Goal: Task Accomplishment & Management: Use online tool/utility

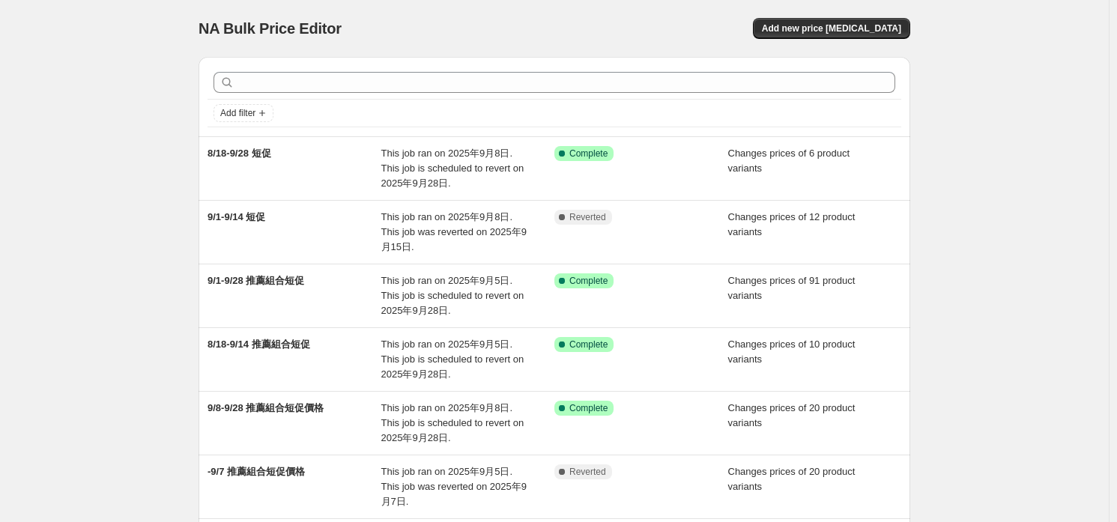
click at [351, 98] on div at bounding box center [555, 82] width 694 height 33
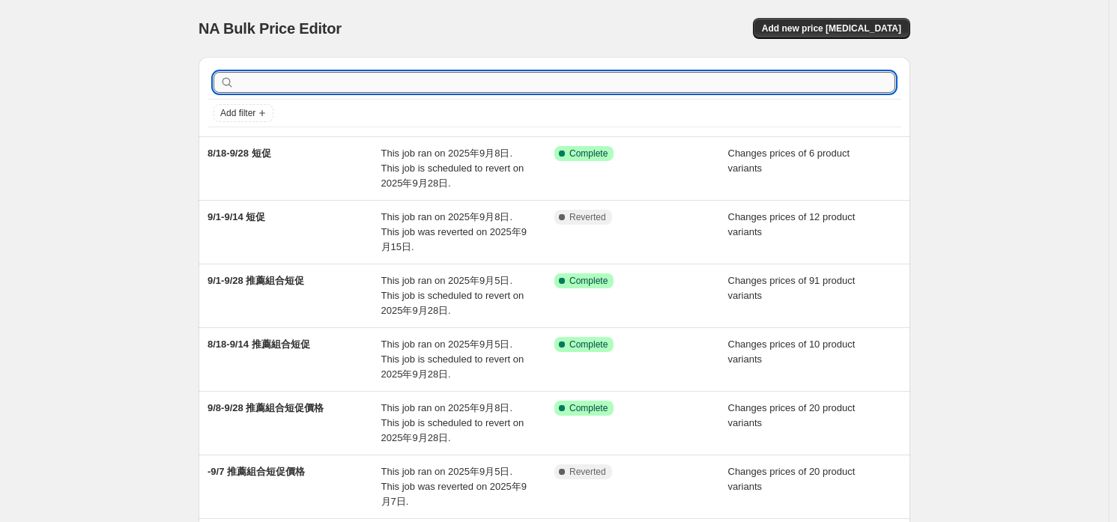
click at [363, 90] on input "text" at bounding box center [567, 82] width 658 height 21
click at [877, 16] on div "NA Bulk Price Editor. This page is ready NA Bulk Price Editor Add new price [ME…" at bounding box center [555, 28] width 712 height 57
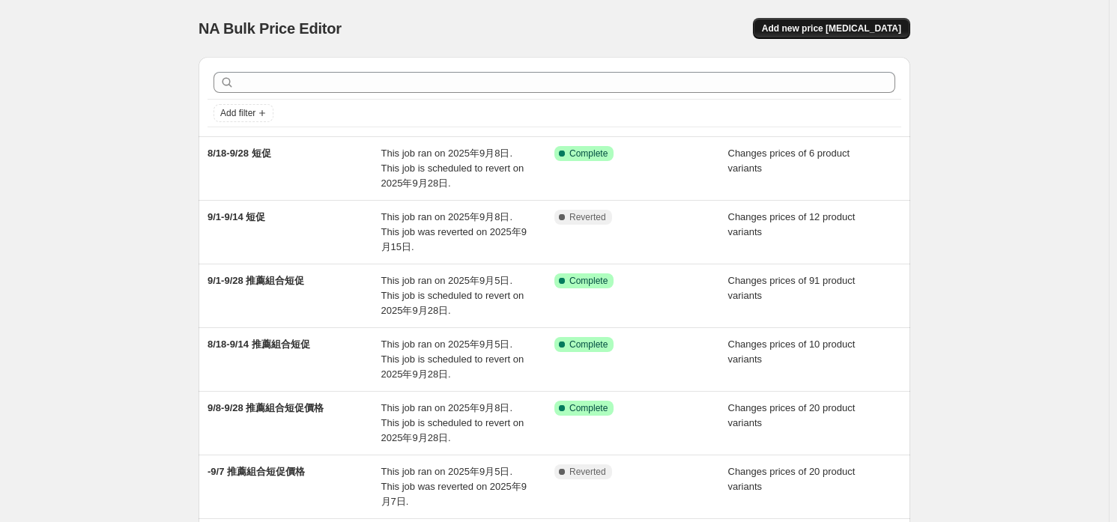
click at [867, 23] on span "Add new price [MEDICAL_DATA]" at bounding box center [831, 28] width 139 height 12
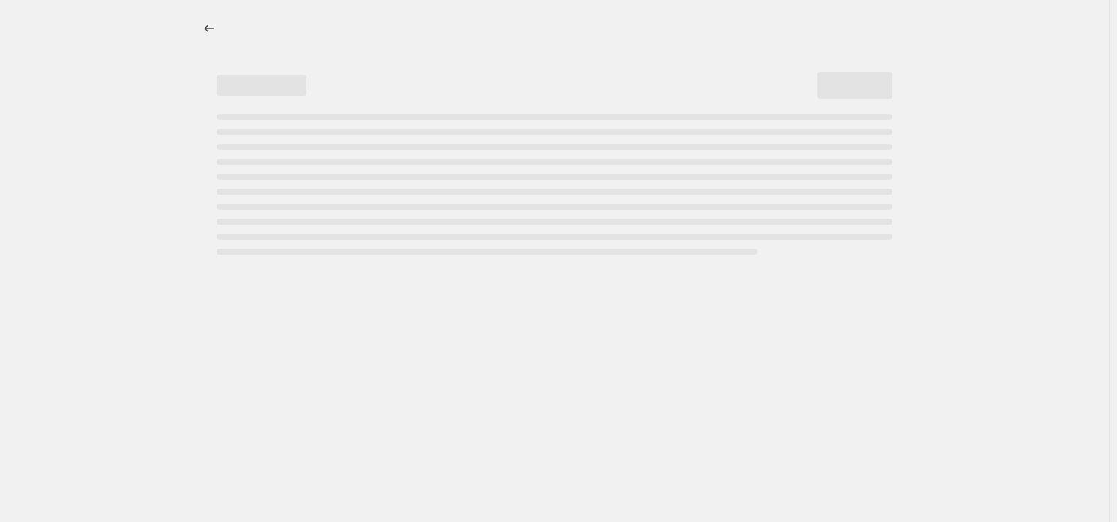
select select "percentage"
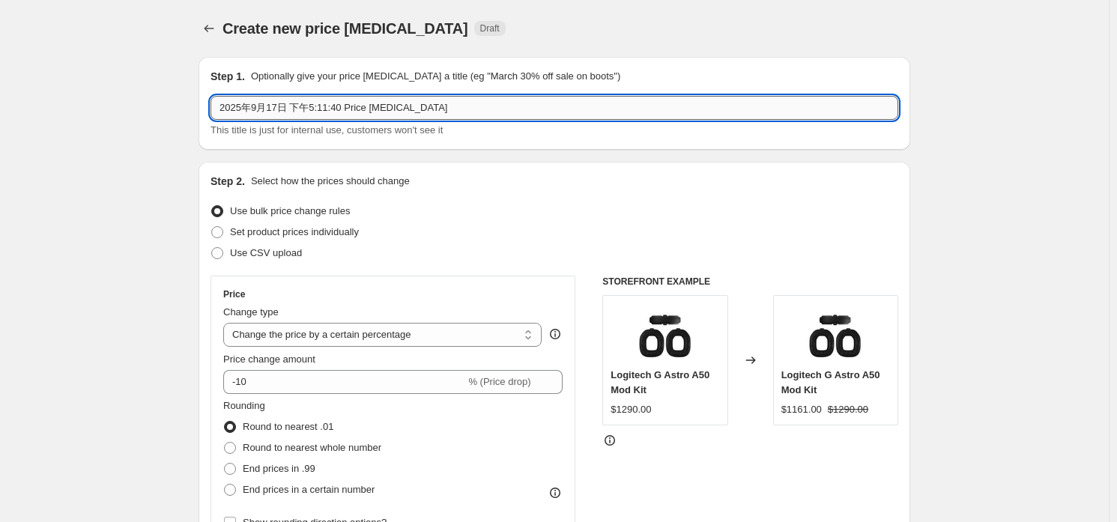
click at [345, 103] on input "2025年9月17日 下午5:11:40 Price [MEDICAL_DATA]" at bounding box center [555, 108] width 688 height 24
type input "`"
type input "【9/17夜殺】"
click at [309, 232] on span "Set product prices individually" at bounding box center [294, 231] width 129 height 11
click at [212, 227] on input "Set product prices individually" at bounding box center [211, 226] width 1 height 1
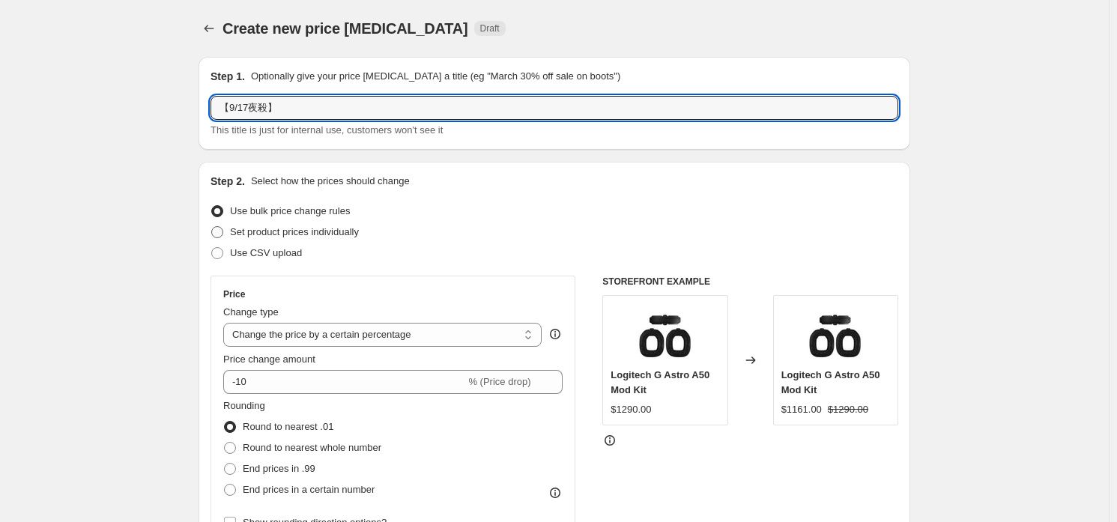
radio input "true"
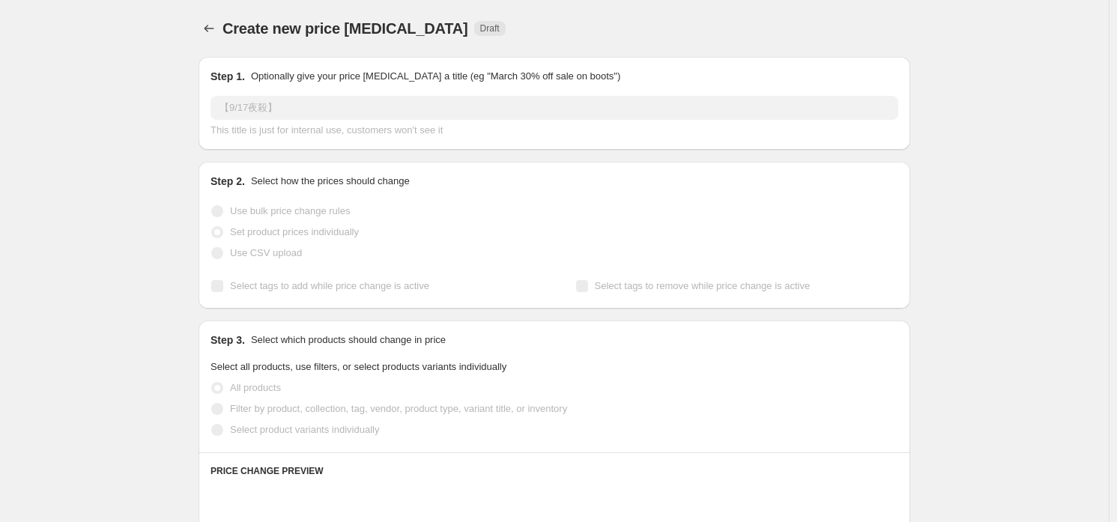
click at [372, 105] on input "【9/17夜殺】" at bounding box center [555, 108] width 688 height 24
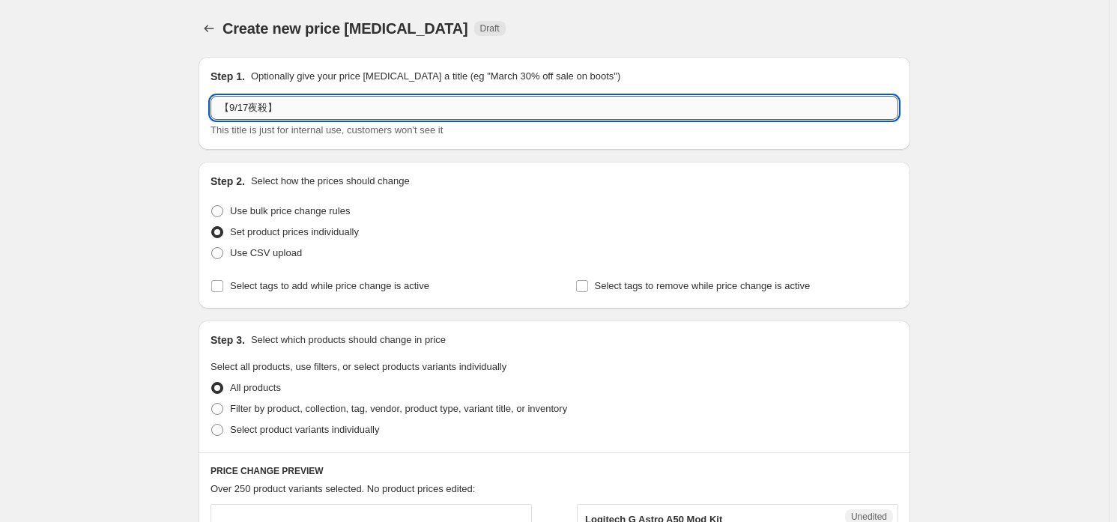
click at [364, 103] on input "【9/17夜殺】" at bounding box center [555, 108] width 688 height 24
type input "【9/17夜殺】M196、G903"
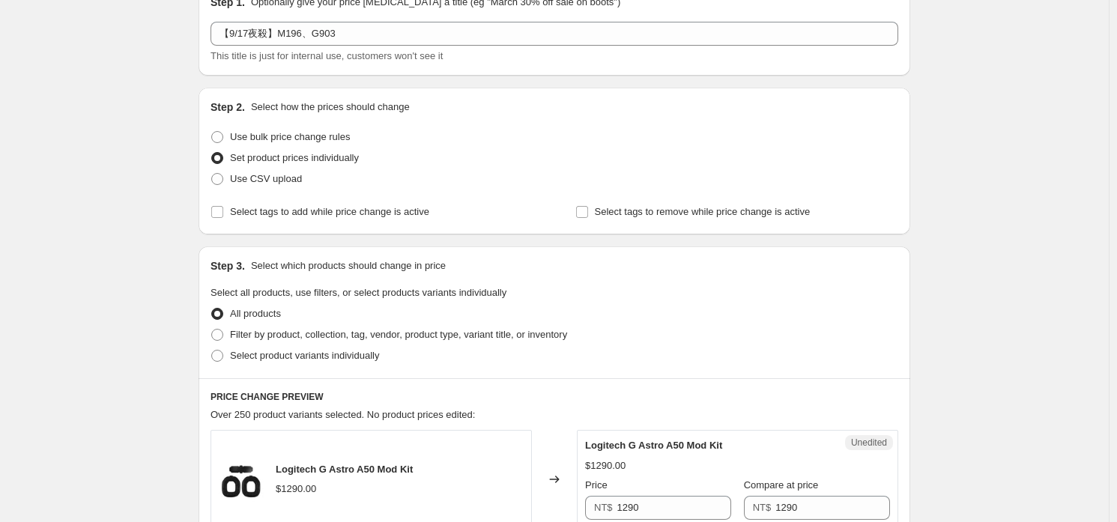
click at [225, 369] on div "Step 3. Select which products should change in price Select all products, use f…" at bounding box center [555, 312] width 712 height 132
click at [237, 357] on span "Select product variants individually" at bounding box center [304, 355] width 149 height 11
click at [212, 351] on input "Select product variants individually" at bounding box center [211, 350] width 1 height 1
radio input "true"
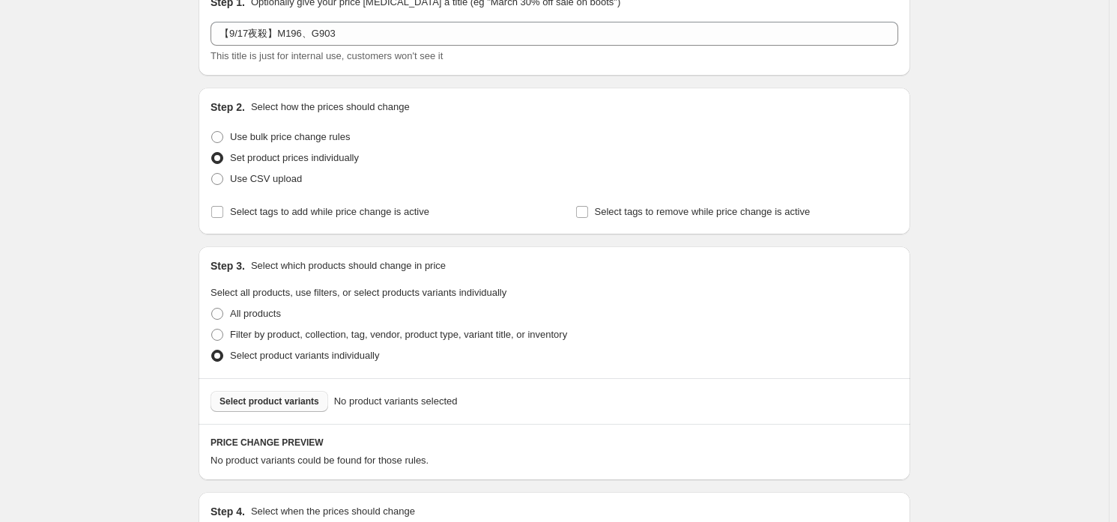
click at [279, 401] on span "Select product variants" at bounding box center [270, 402] width 100 height 12
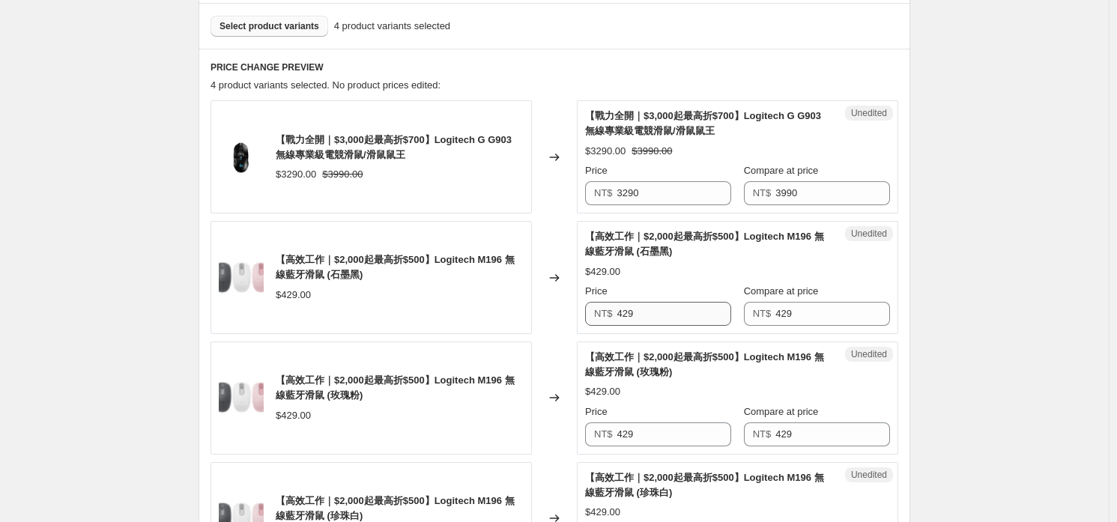
scroll to position [524, 0]
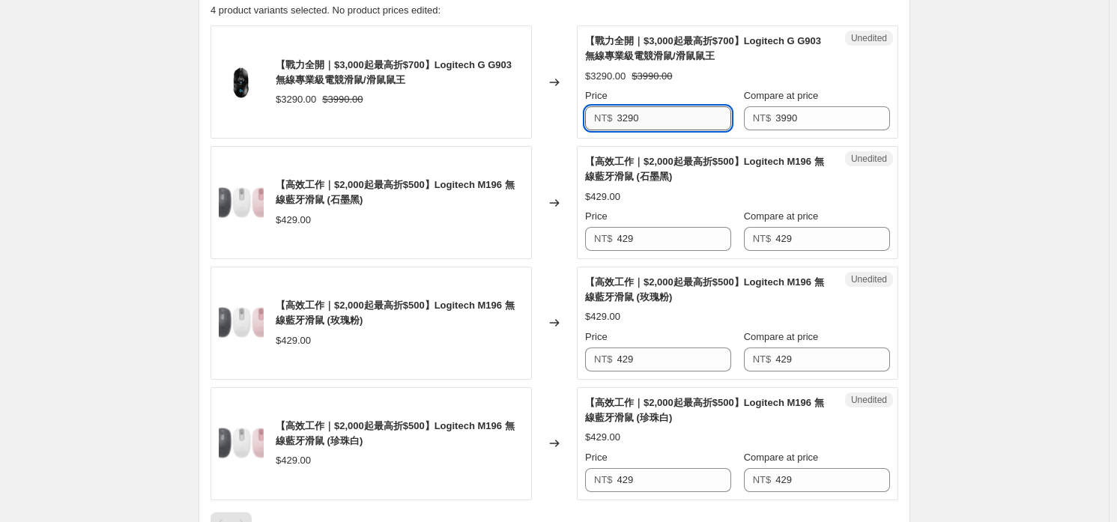
click at [689, 121] on input "3290" at bounding box center [674, 118] width 115 height 24
type input "2690"
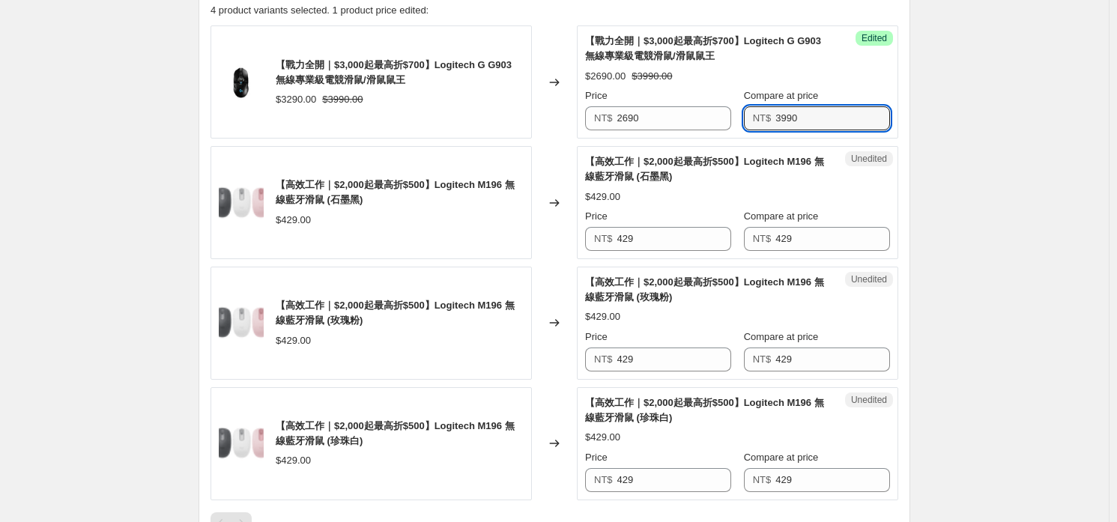
click at [690, 249] on div "Unedited 【高效工作｜$2,000起最高折$500】Logitech M196 無線藍牙滑鼠 (石墨黑) $429.00 Price NT$ 429 …" at bounding box center [737, 202] width 321 height 113
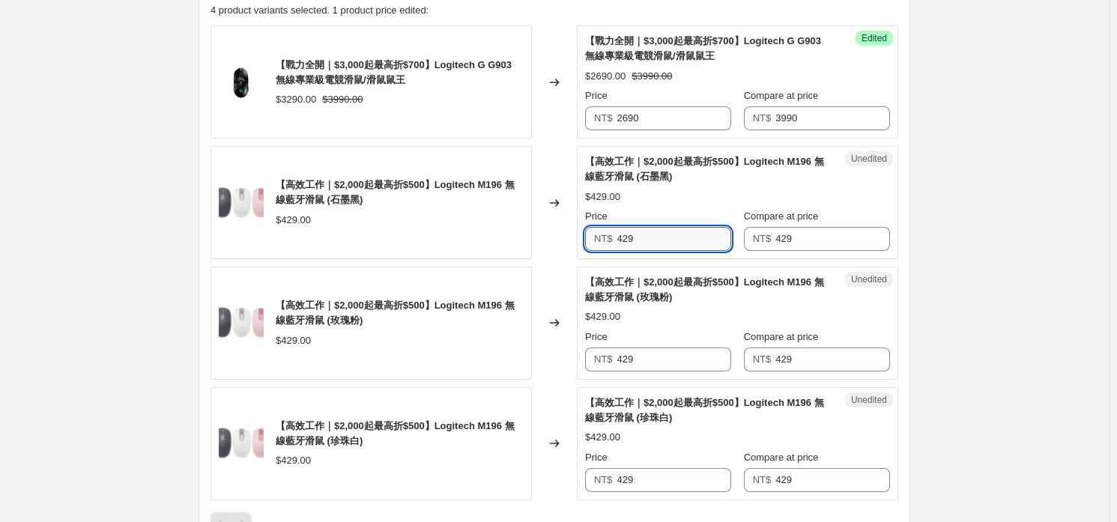
click at [686, 239] on input "429" at bounding box center [674, 239] width 115 height 24
type input "399"
click at [686, 239] on input "399" at bounding box center [674, 239] width 115 height 24
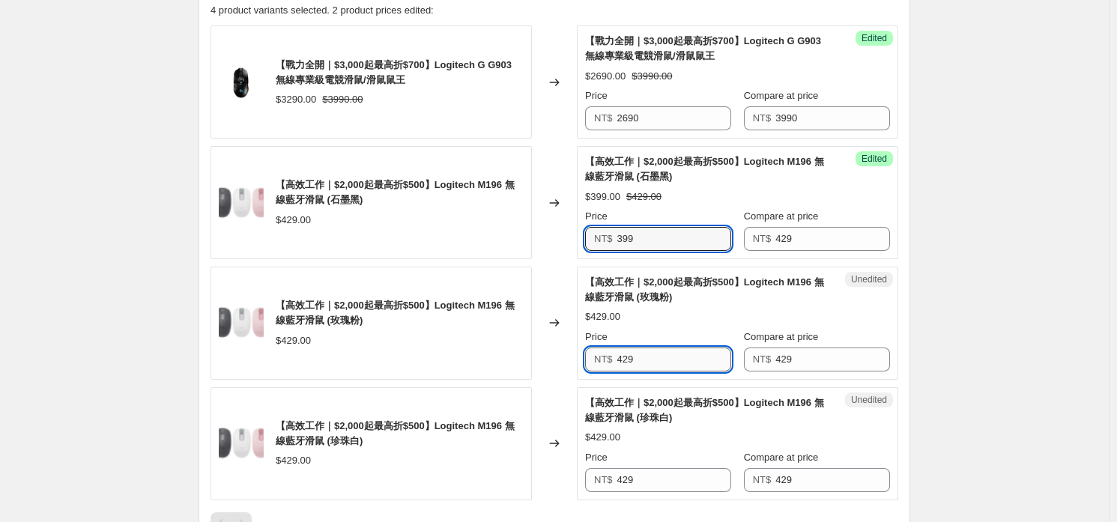
click at [679, 356] on input "429" at bounding box center [674, 360] width 115 height 24
paste input "39"
type input "399"
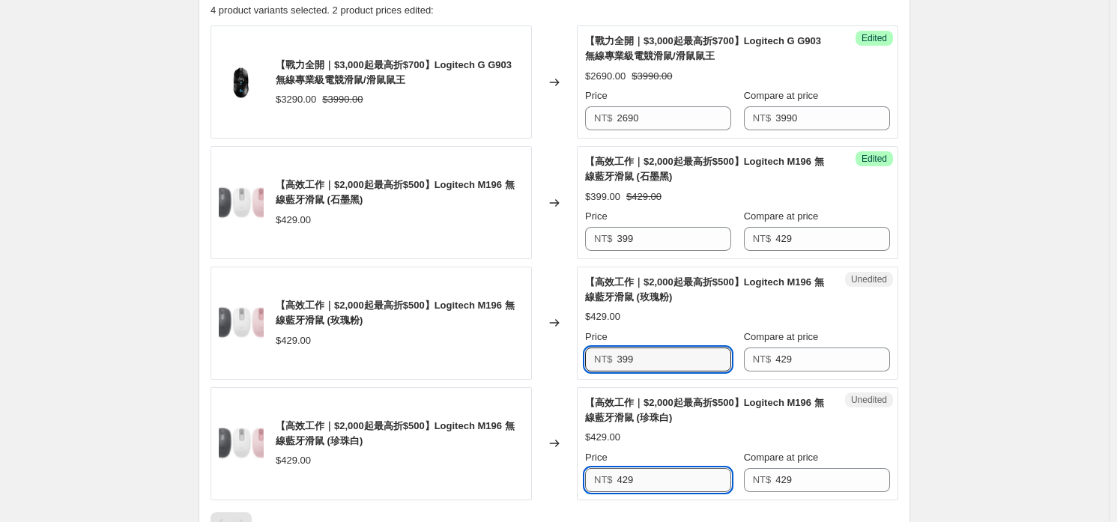
click at [662, 474] on input "429" at bounding box center [674, 480] width 115 height 24
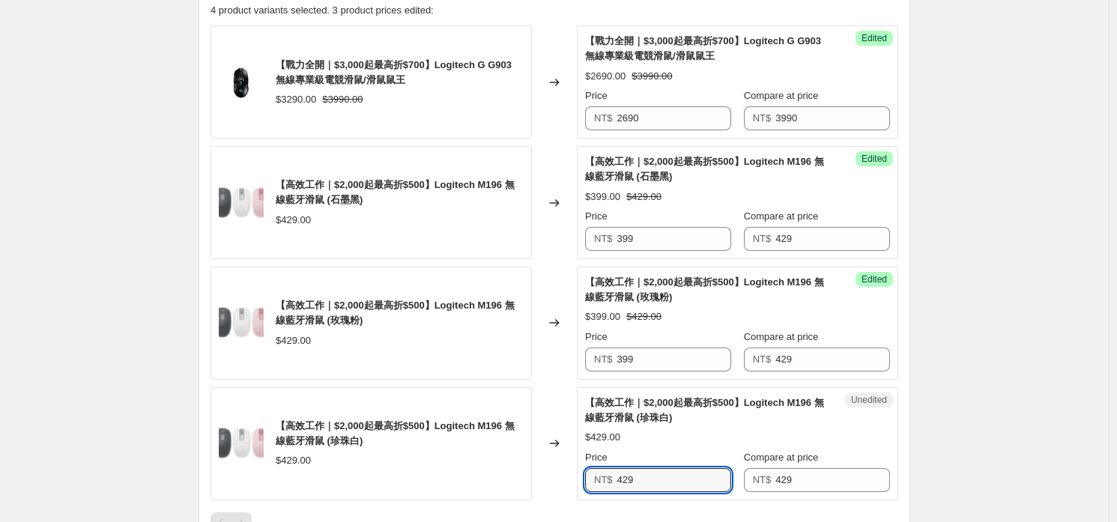
paste input "39"
type input "399"
click at [670, 408] on div "【高效工作｜$2,000起最高折$500】Logitech M196 無線藍牙滑鼠 (珍珠白)" at bounding box center [707, 411] width 245 height 30
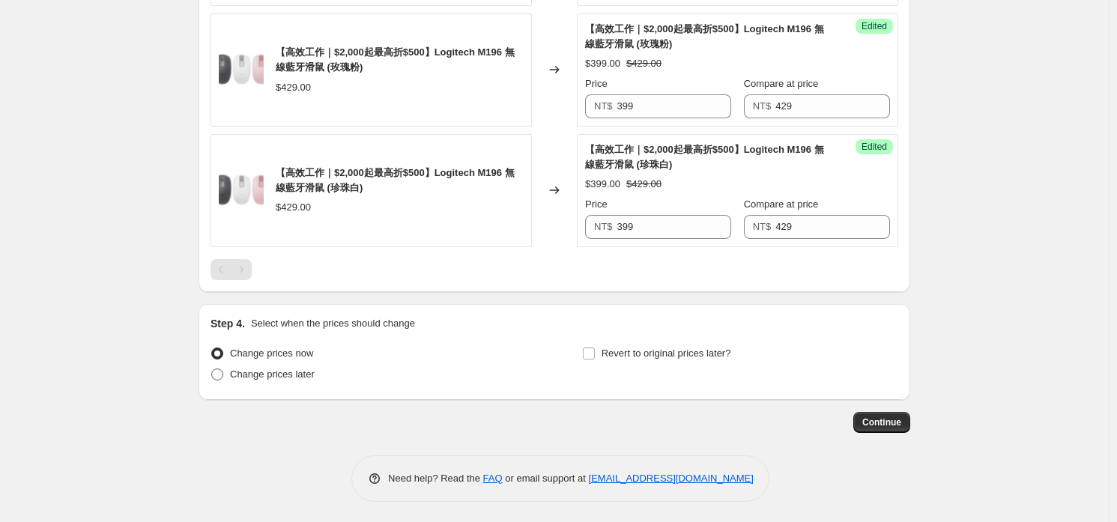
click at [282, 372] on span "Change prices later" at bounding box center [272, 374] width 85 height 11
click at [212, 369] on input "Change prices later" at bounding box center [211, 369] width 1 height 1
radio input "true"
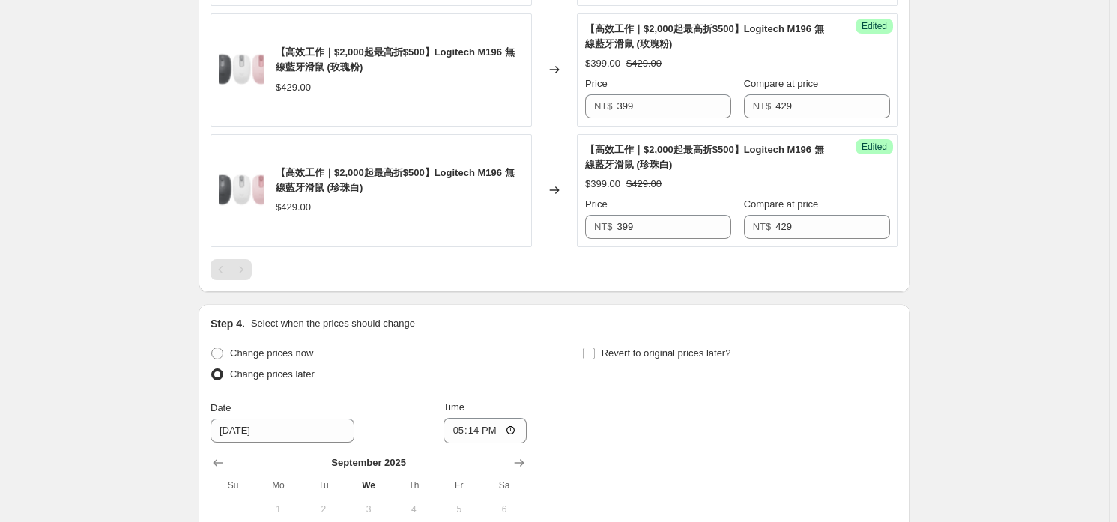
scroll to position [928, 0]
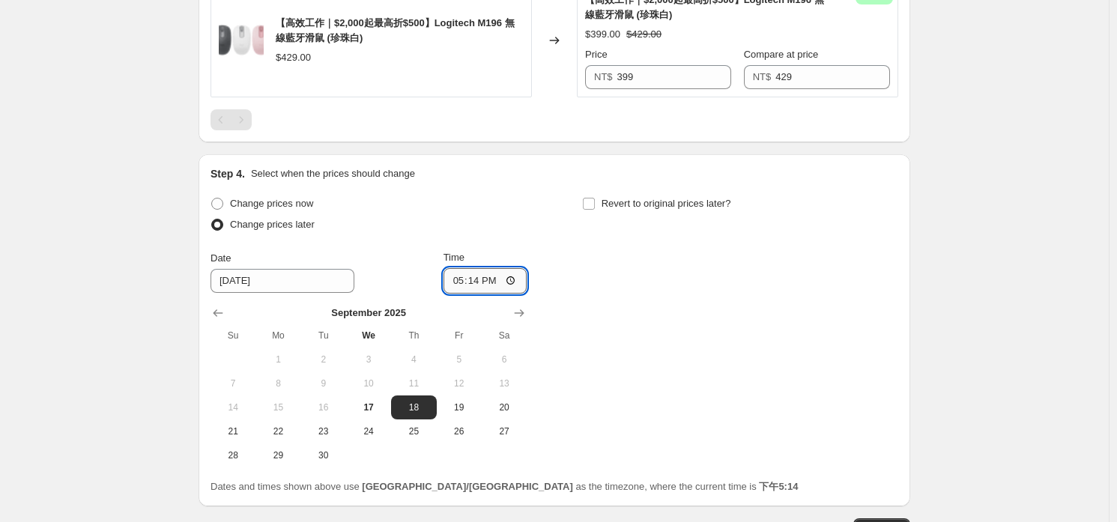
click at [483, 280] on input "17:14" at bounding box center [486, 280] width 84 height 25
click at [370, 406] on span "17" at bounding box center [368, 408] width 33 height 12
type input "[DATE]"
click at [483, 277] on input "17:14" at bounding box center [486, 280] width 84 height 25
type input "14:30"
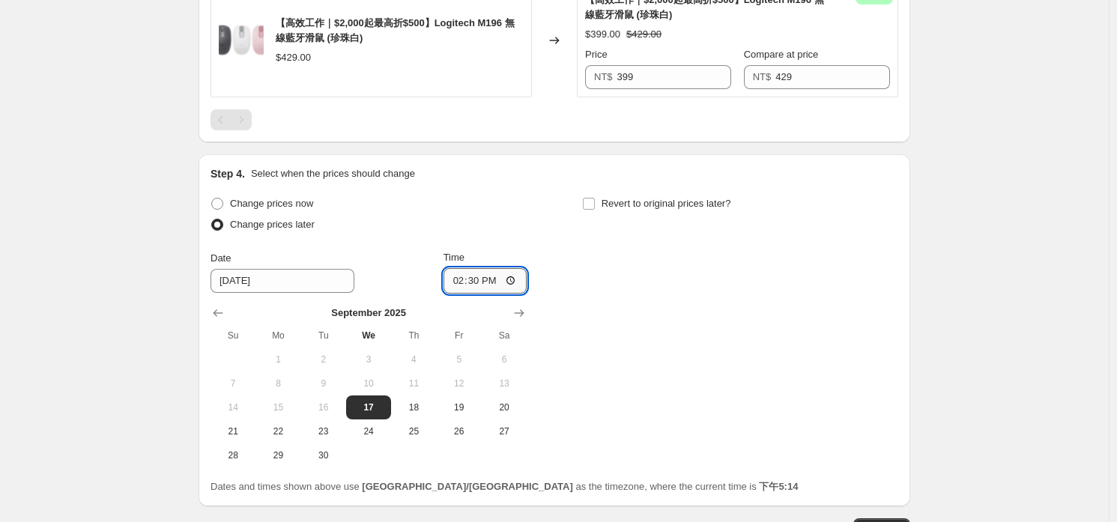
click at [483, 277] on input "14:30" at bounding box center [486, 280] width 84 height 25
type input "21:30"
click at [599, 259] on div "Change prices now Change prices later Date [DATE] Time 21:[DATE] Mo Tu We Th Fr…" at bounding box center [555, 330] width 688 height 274
click at [670, 198] on span "Revert to original prices later?" at bounding box center [667, 203] width 130 height 11
click at [595, 198] on input "Revert to original prices later?" at bounding box center [589, 204] width 12 height 12
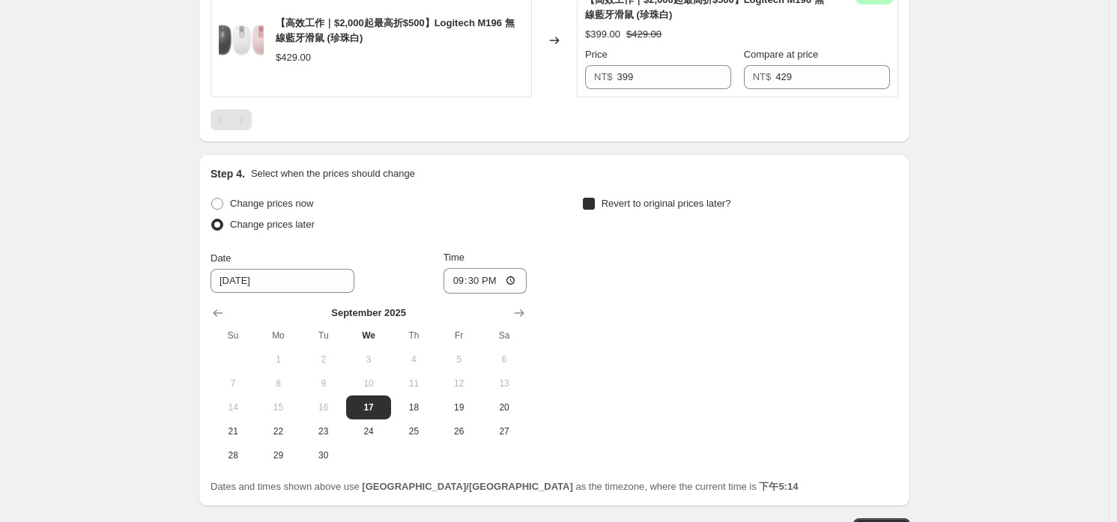
checkbox input "true"
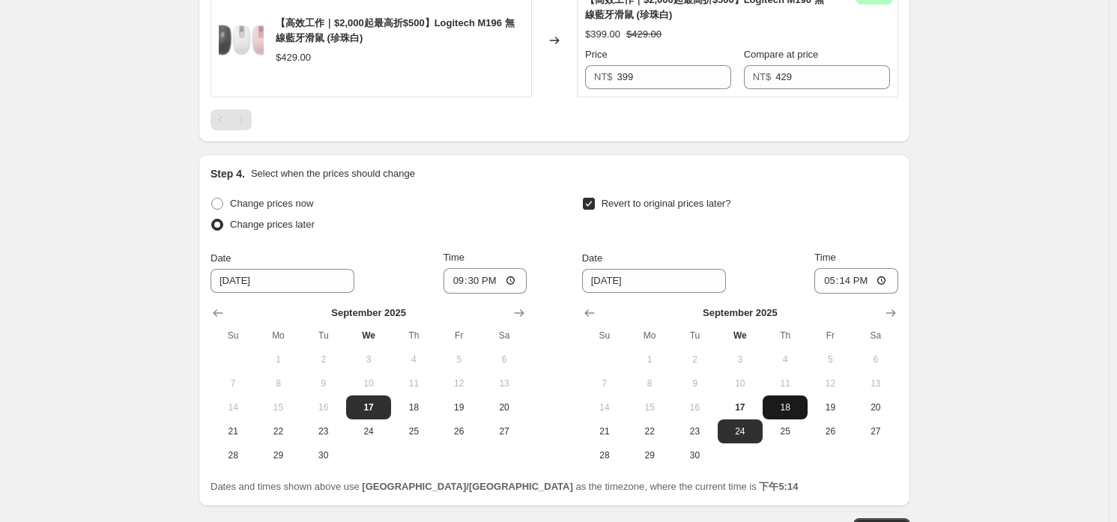
click at [783, 402] on span "18" at bounding box center [785, 408] width 33 height 12
type input "[DATE]"
click at [848, 279] on input "17:14" at bounding box center [856, 280] width 84 height 25
click at [879, 270] on input "20:00" at bounding box center [856, 280] width 84 height 25
click at [884, 279] on input "20:00" at bounding box center [856, 280] width 84 height 25
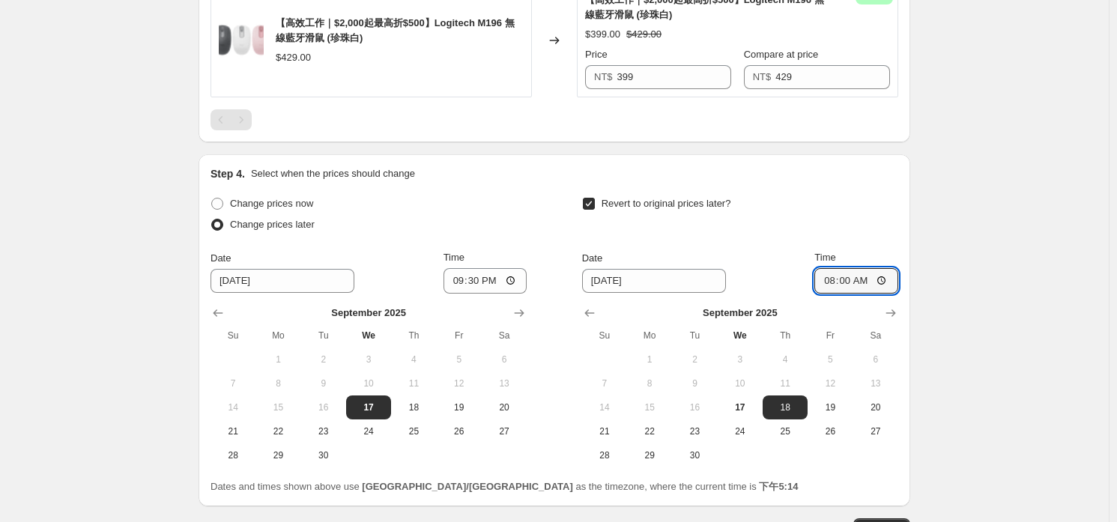
type input "08:00"
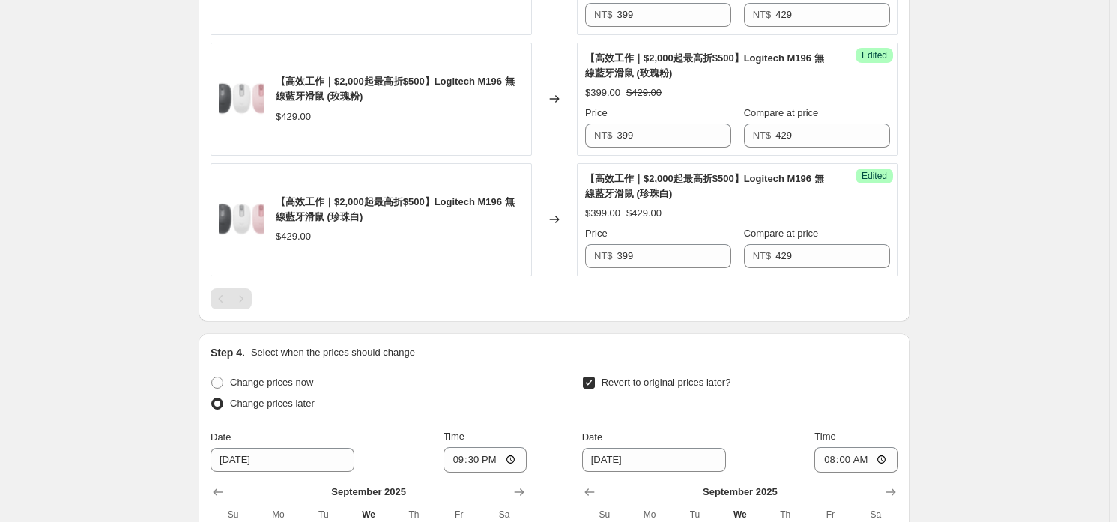
scroll to position [1034, 0]
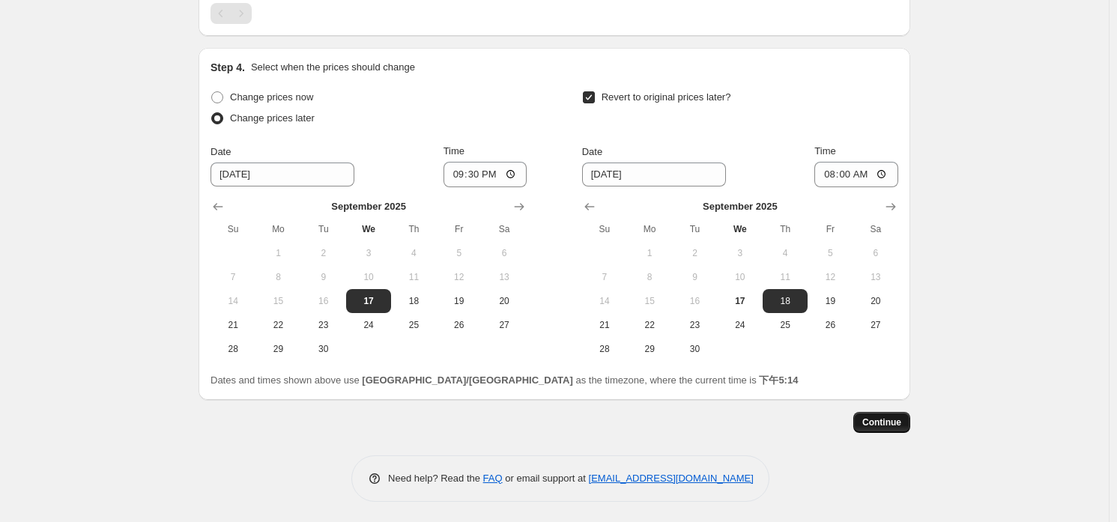
click at [890, 429] on button "Continue" at bounding box center [881, 422] width 57 height 21
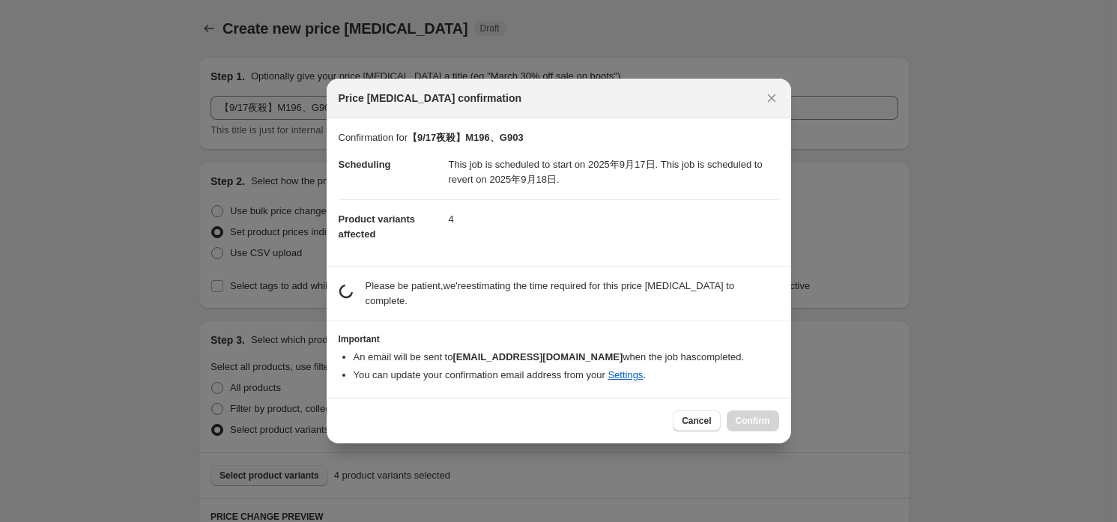
scroll to position [0, 0]
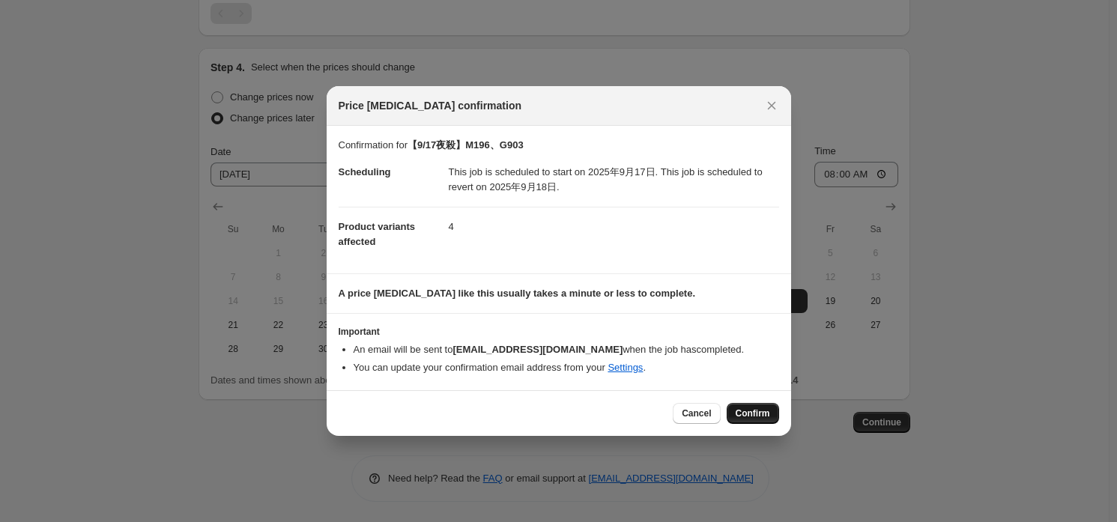
click at [764, 410] on span "Confirm" at bounding box center [753, 414] width 34 height 12
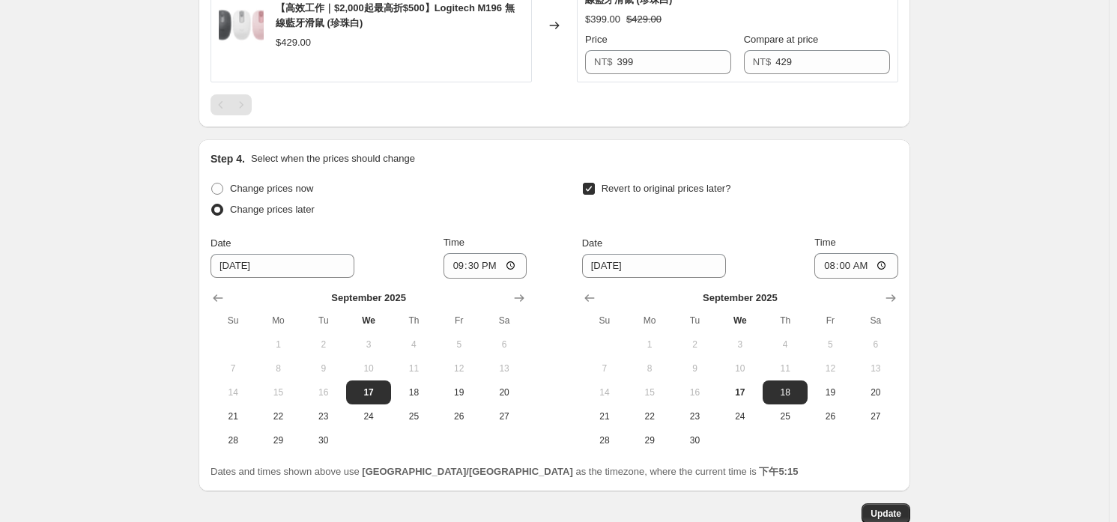
drag, startPoint x: 978, startPoint y: 372, endPoint x: 957, endPoint y: 385, distance: 24.5
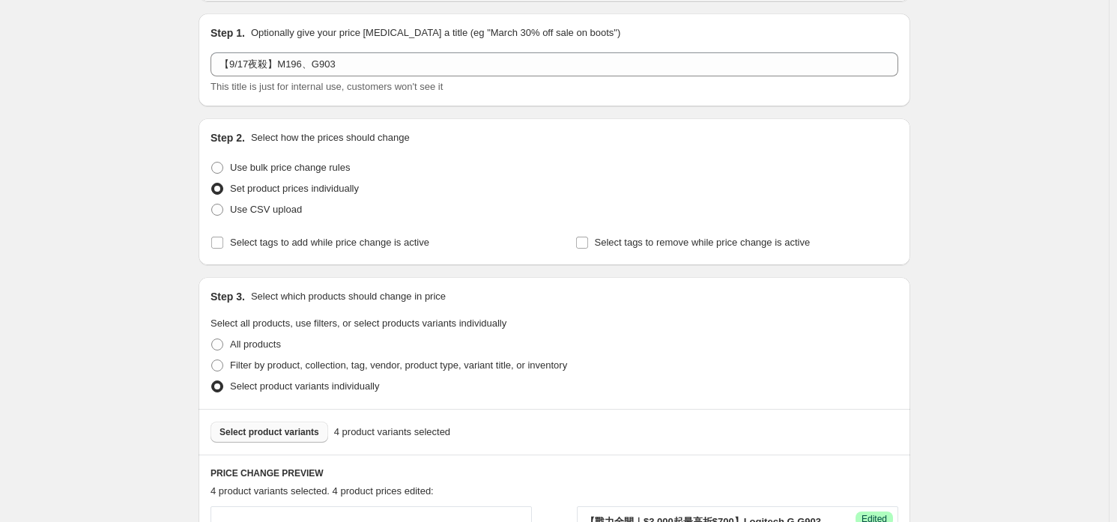
scroll to position [0, 0]
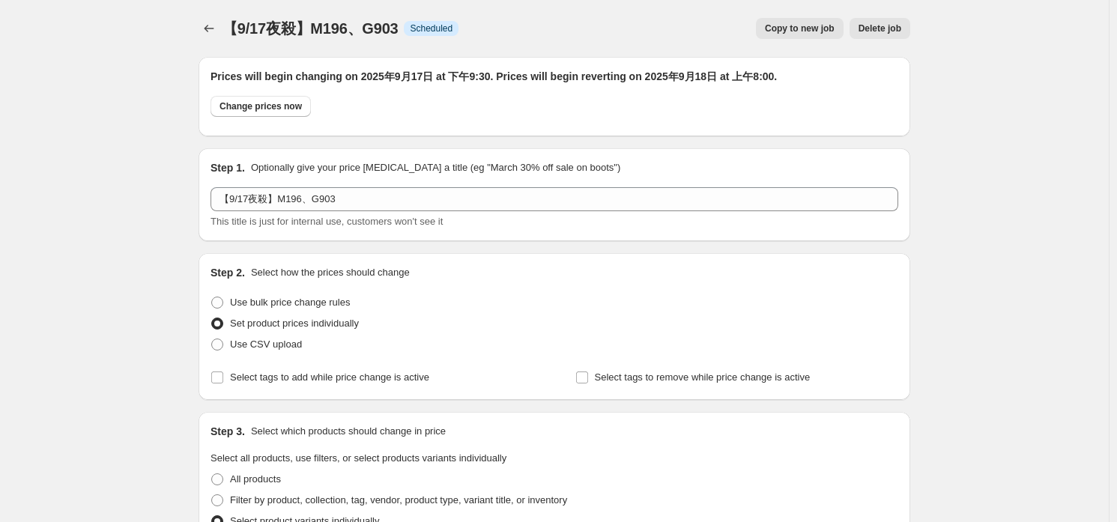
click at [227, 27] on span "【9/17夜殺】M196、G903" at bounding box center [310, 28] width 175 height 16
click at [213, 30] on icon "Price change jobs" at bounding box center [209, 28] width 15 height 15
